Goal: Task Accomplishment & Management: Use online tool/utility

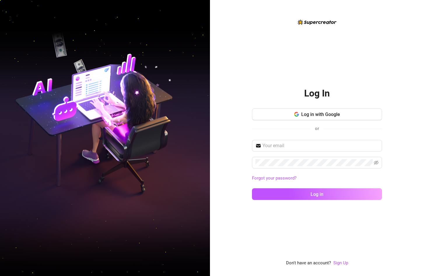
click at [150, 162] on img at bounding box center [105, 137] width 210 height 263
click at [174, 144] on input "text" at bounding box center [320, 145] width 116 height 7
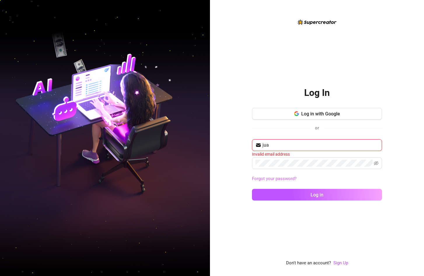
type input "[PERSON_NAME][EMAIL_ADDRESS][DOMAIN_NAME]"
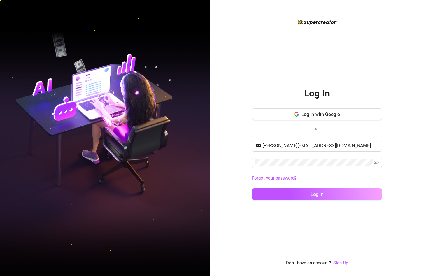
click at [174, 189] on div "Log In Log in with Google or [PERSON_NAME][EMAIL_ADDRESS][DOMAIN_NAME] Forgot y…" at bounding box center [317, 138] width 214 height 276
click at [174, 192] on button "Log in" at bounding box center [317, 194] width 130 height 12
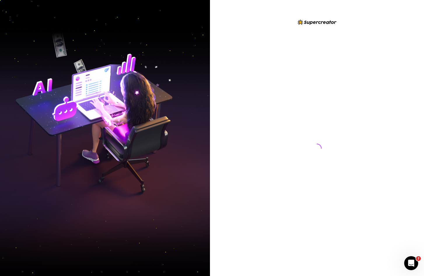
drag, startPoint x: 173, startPoint y: 35, endPoint x: 169, endPoint y: 46, distance: 12.3
click at [169, 46] on div at bounding box center [105, 138] width 210 height 276
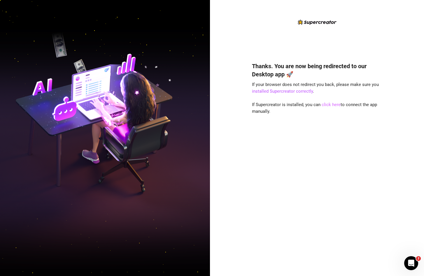
click at [329, 105] on link "click here" at bounding box center [331, 104] width 19 height 5
